Goal: Find specific page/section: Find specific page/section

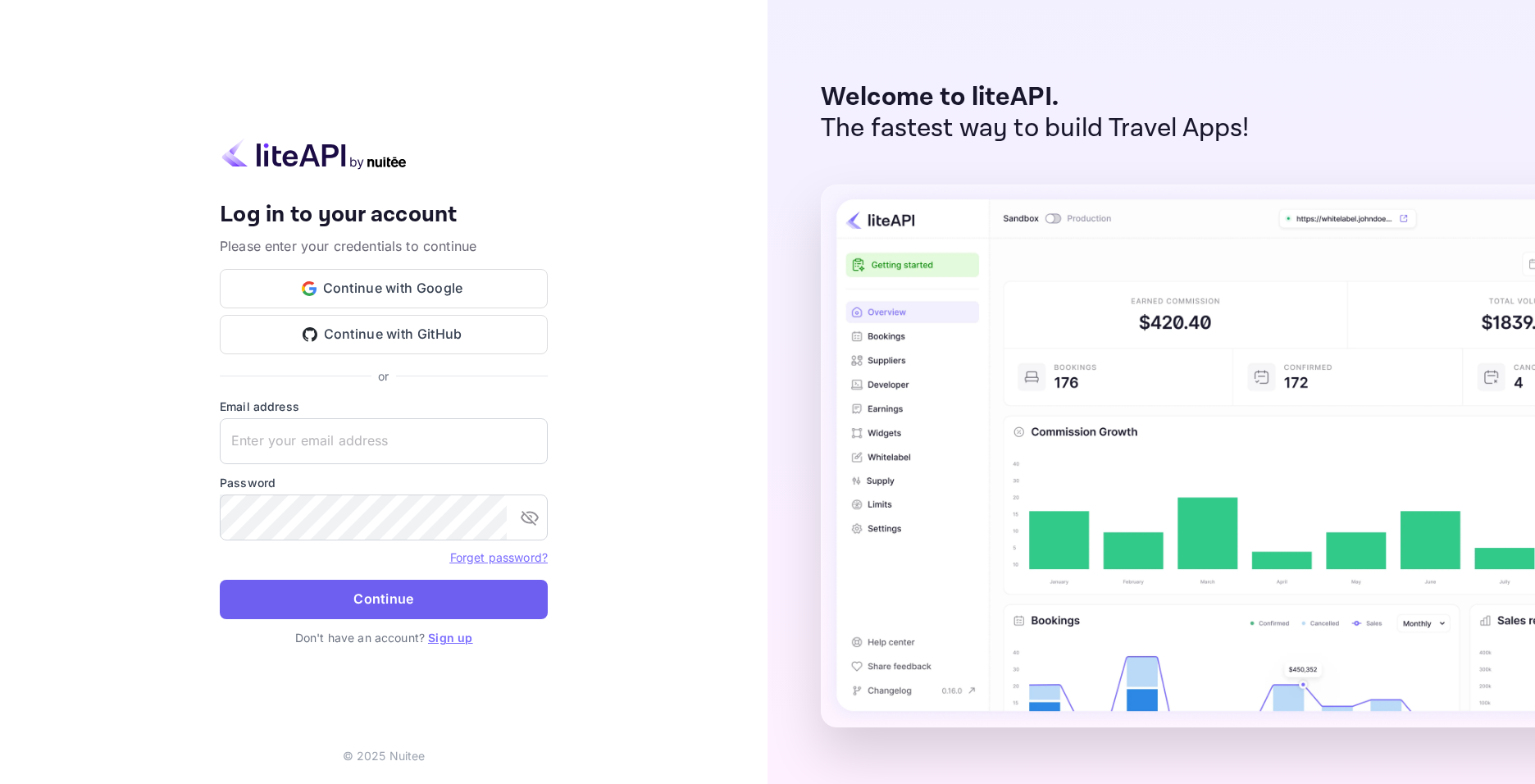
type input "[EMAIL_ADDRESS][DOMAIN_NAME]"
click at [462, 602] on button "Continue" at bounding box center [384, 599] width 328 height 40
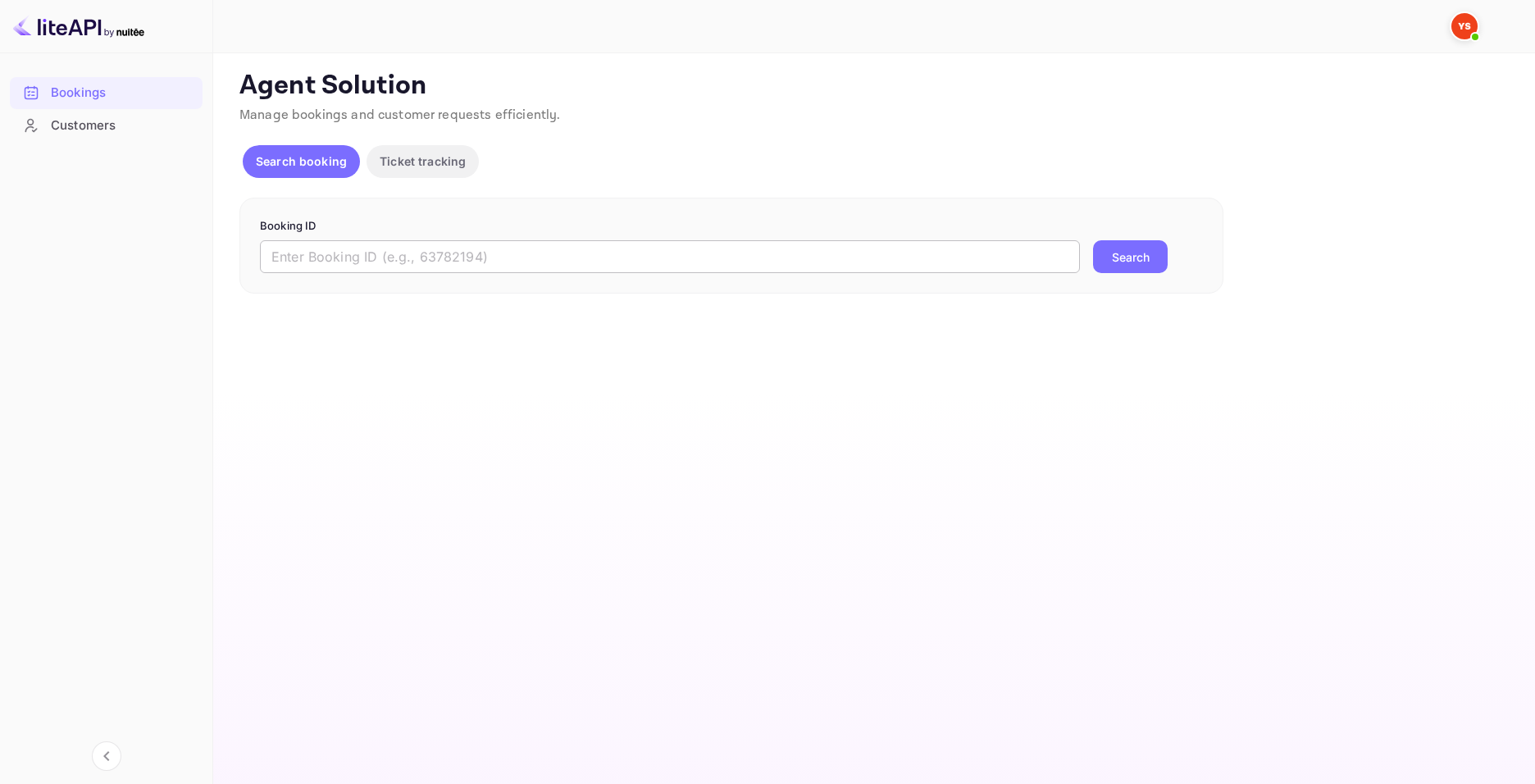
click at [537, 242] on input "text" at bounding box center [670, 256] width 820 height 33
paste input "9366047"
type input "9366047"
click at [1120, 257] on button "Search" at bounding box center [1130, 256] width 74 height 33
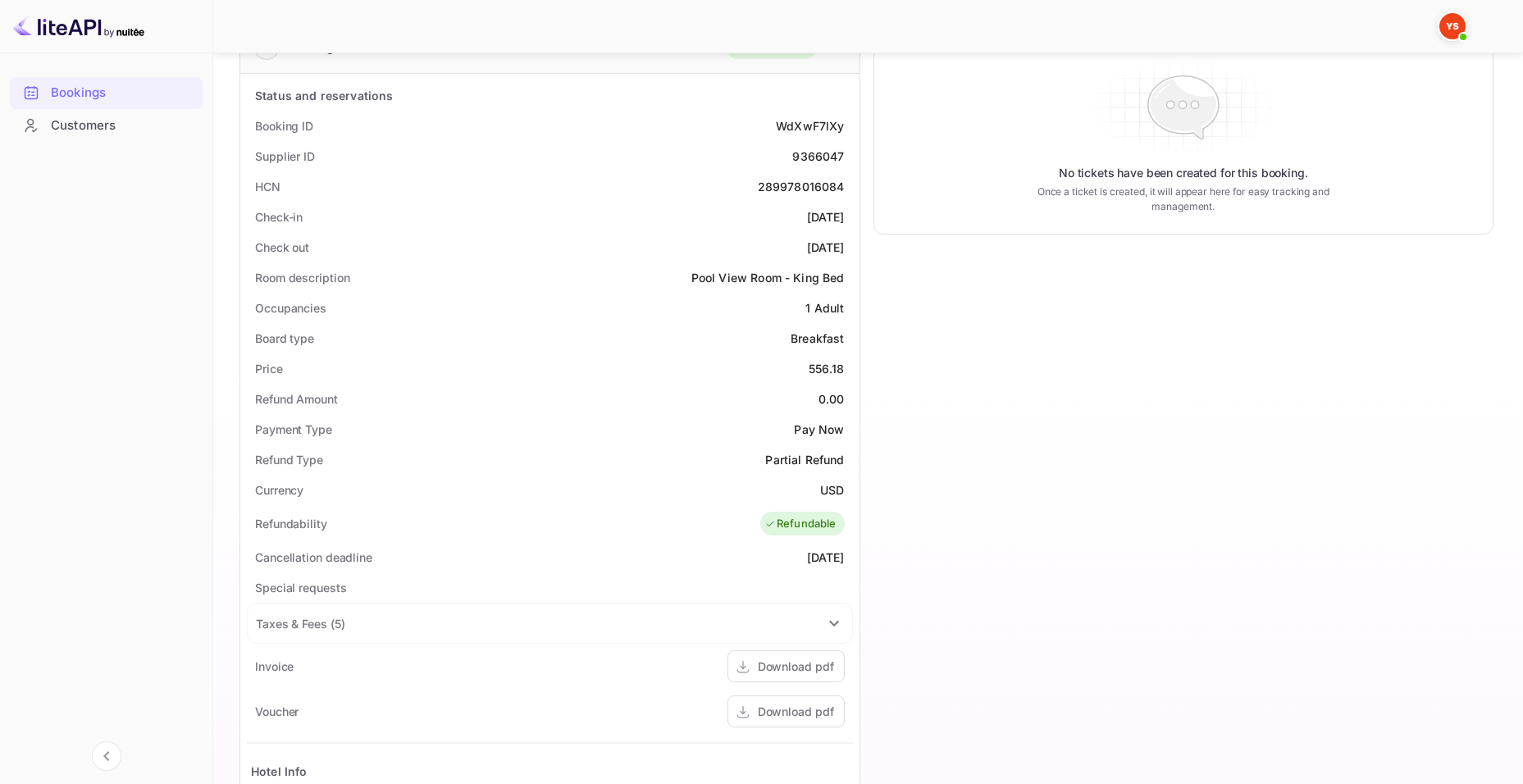
scroll to position [410, 0]
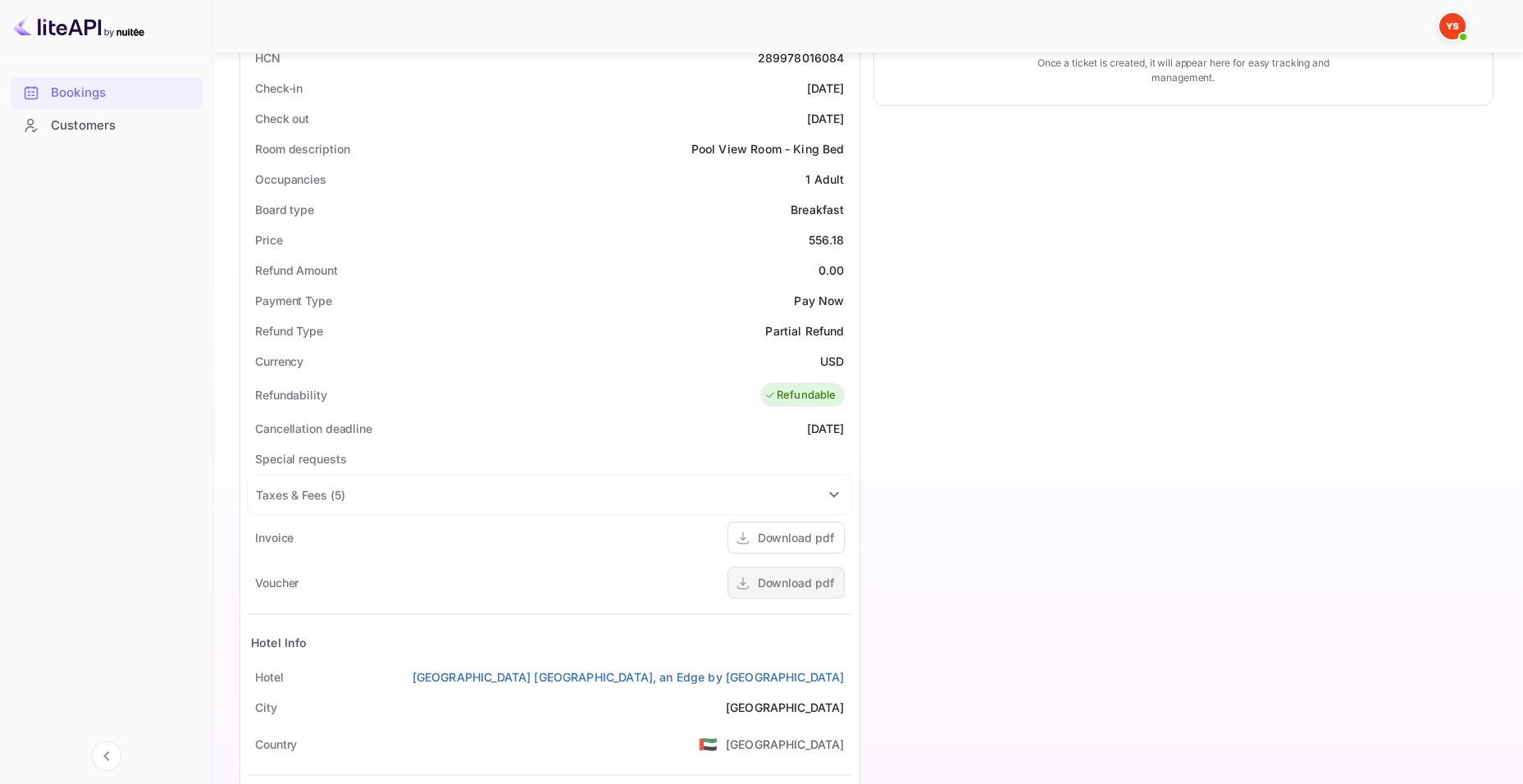
click at [803, 575] on div "Download pdf" at bounding box center [795, 582] width 76 height 17
